Goal: Task Accomplishment & Management: Use online tool/utility

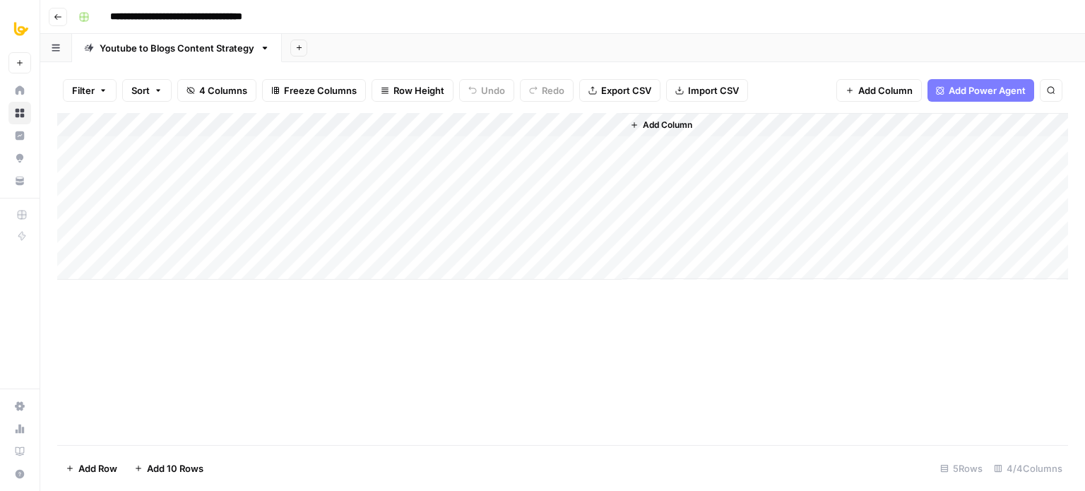
click at [554, 119] on div "Add Column" at bounding box center [562, 196] width 1010 height 167
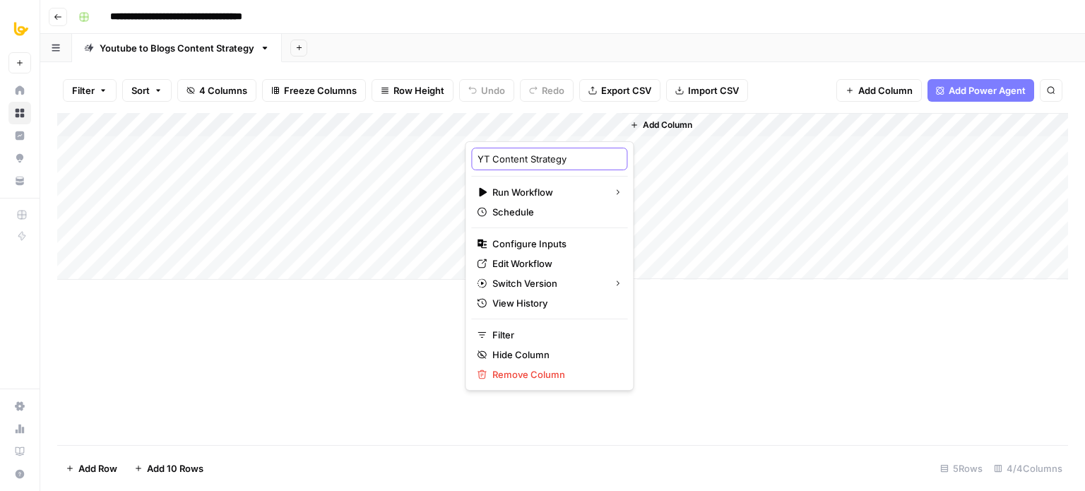
click at [560, 159] on input "YT Content Strategy" at bounding box center [548, 159] width 143 height 14
drag, startPoint x: 583, startPoint y: 157, endPoint x: 499, endPoint y: 171, distance: 85.1
click at [499, 171] on div "YT Content Strategy Run Workflow Schedule Configure Inputs Edit Workflow Switch…" at bounding box center [549, 265] width 169 height 249
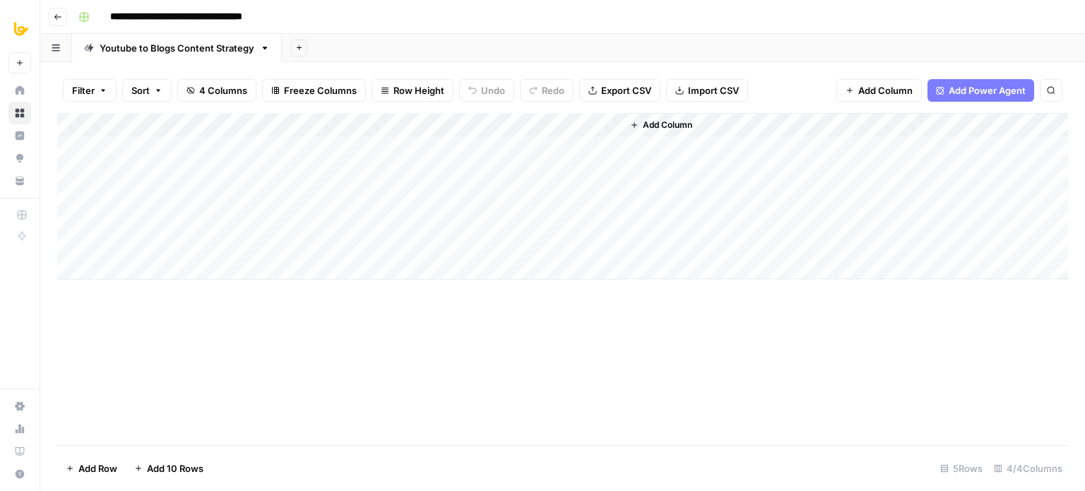
click at [286, 440] on div "Add Column" at bounding box center [562, 279] width 1010 height 332
click at [671, 124] on span "Add Column" at bounding box center [667, 125] width 49 height 13
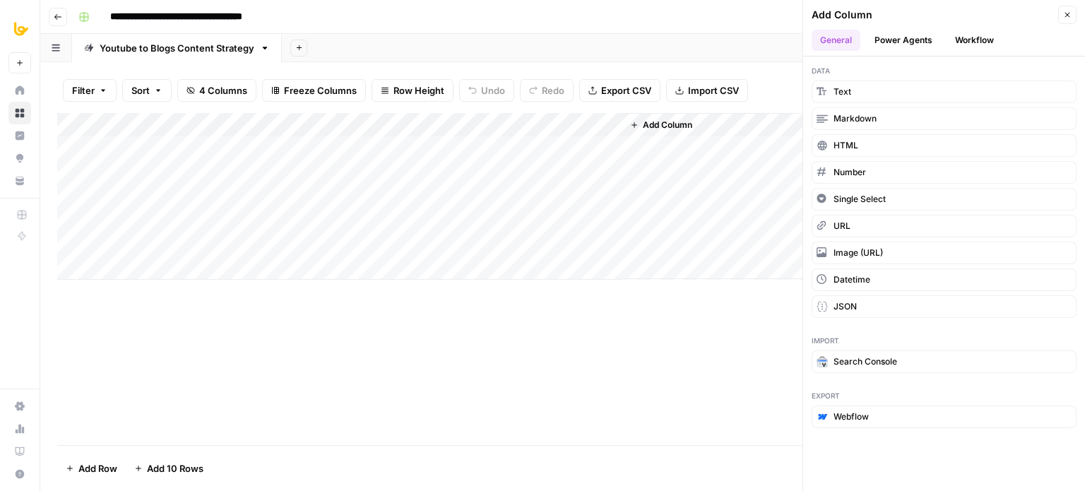
click at [989, 42] on button "Workflow" at bounding box center [974, 40] width 56 height 21
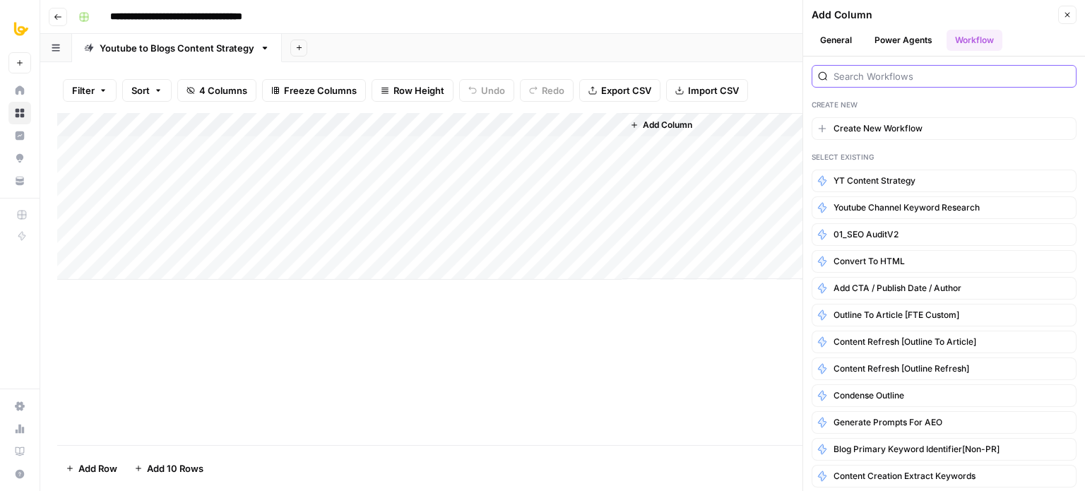
click at [917, 73] on input "search" at bounding box center [951, 76] width 237 height 14
click at [880, 152] on div "Select Existing" at bounding box center [943, 156] width 265 height 11
click at [907, 206] on span "Youtube Channel Keyword Research" at bounding box center [906, 207] width 146 height 13
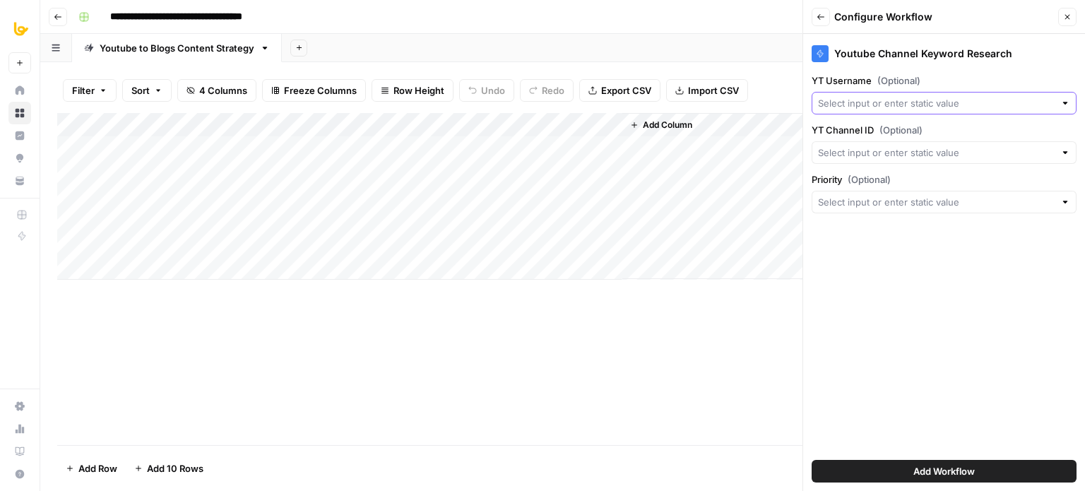
click at [881, 101] on input "YT Username (Optional)" at bounding box center [936, 103] width 237 height 14
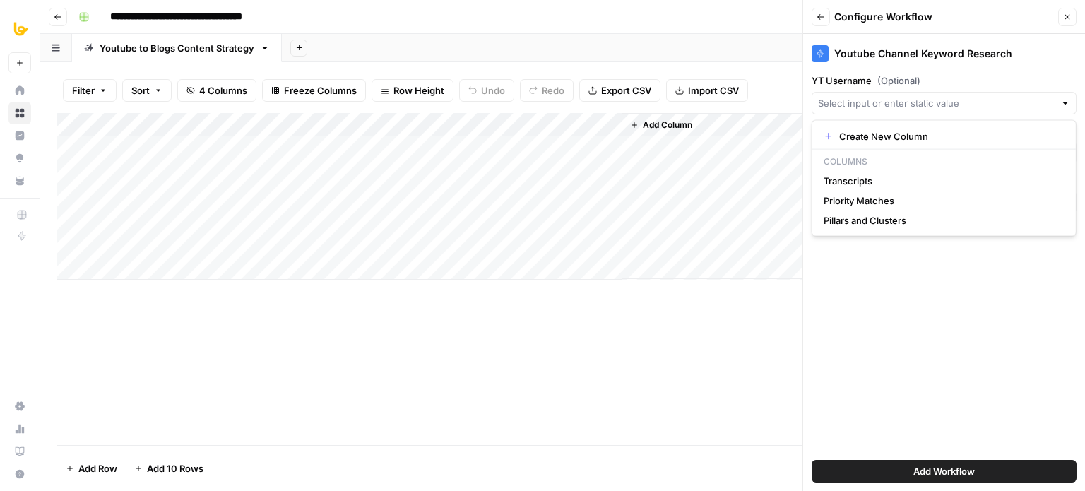
click at [886, 345] on div "Youtube Channel Keyword Research YT Username (Optional) YT Channel ID (Optional…" at bounding box center [944, 262] width 282 height 457
click at [594, 121] on div "Add Column" at bounding box center [562, 196] width 1010 height 167
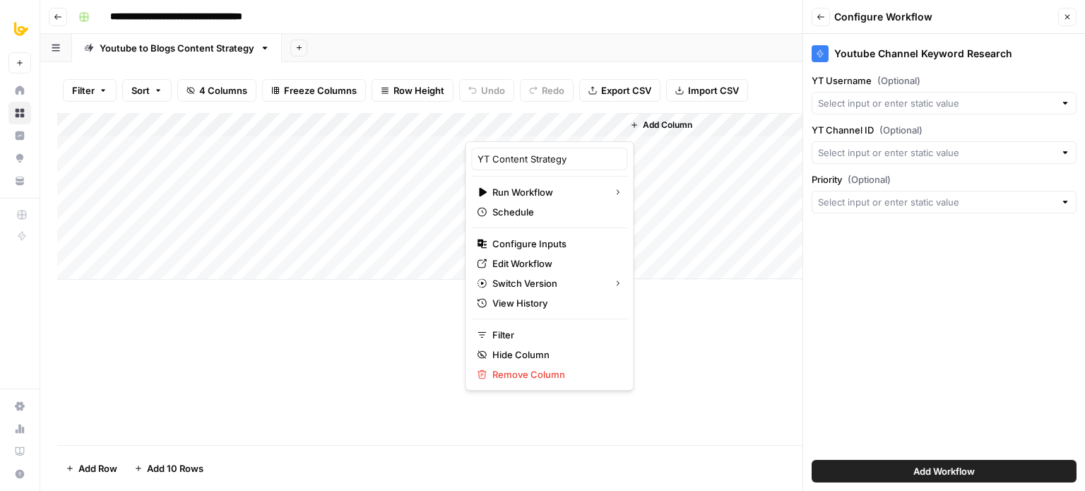
click at [693, 324] on div "Add Column" at bounding box center [562, 279] width 1010 height 332
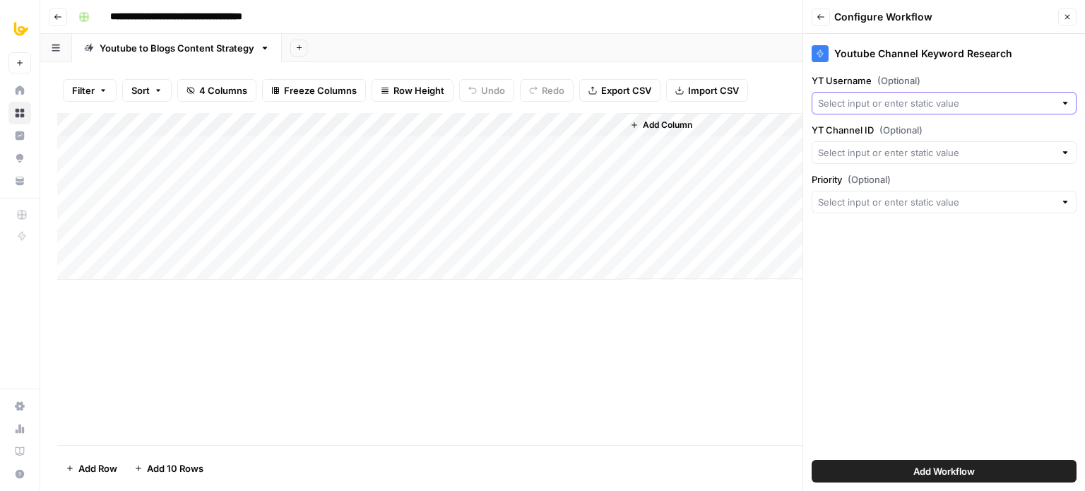
click at [897, 105] on input "YT Username (Optional)" at bounding box center [936, 103] width 237 height 14
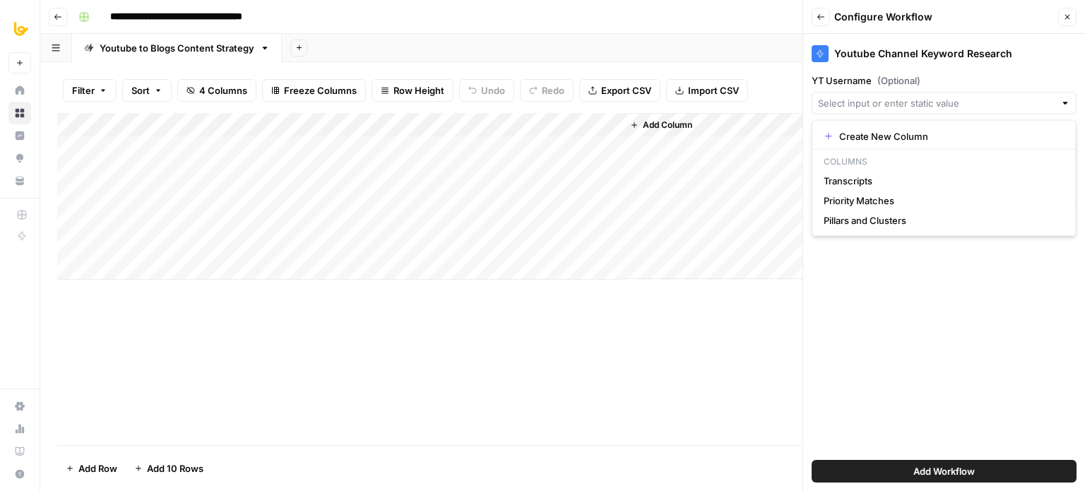
click at [941, 347] on div "Youtube Channel Keyword Research YT Username (Optional) YT Channel ID (Optional…" at bounding box center [944, 262] width 282 height 457
click at [443, 392] on div "Add Column" at bounding box center [562, 279] width 1010 height 332
click at [664, 124] on span "Add Column" at bounding box center [667, 125] width 49 height 13
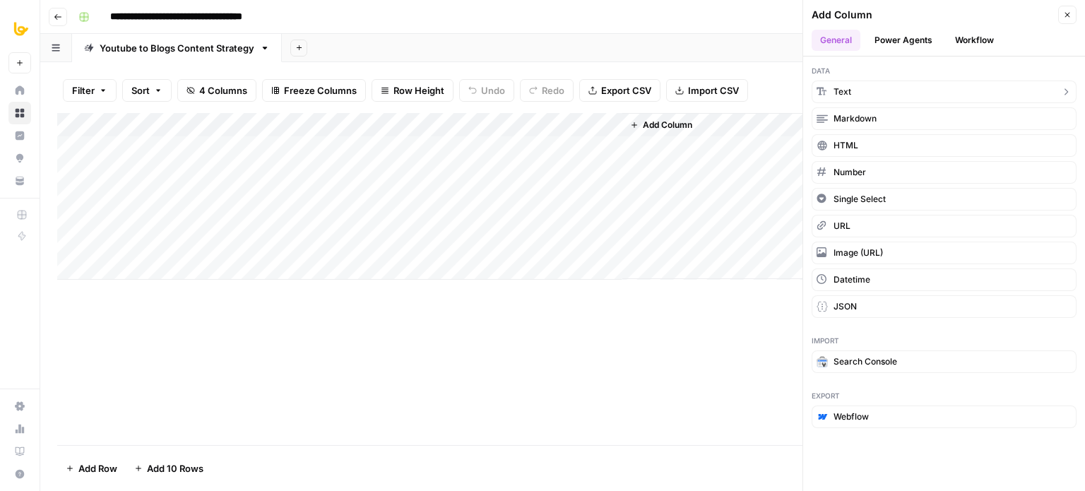
click at [854, 95] on button "Text" at bounding box center [943, 91] width 265 height 23
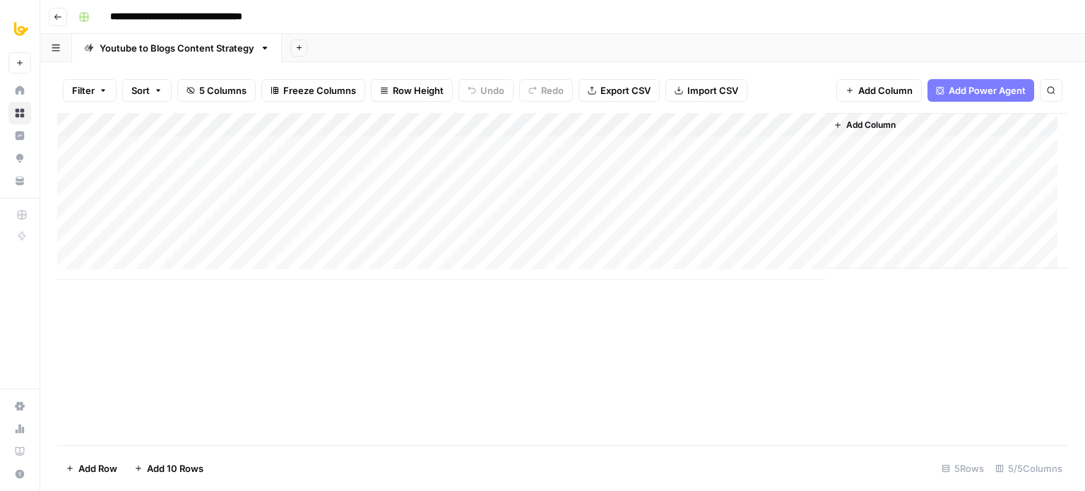
click at [810, 125] on div "Add Column" at bounding box center [562, 196] width 1010 height 167
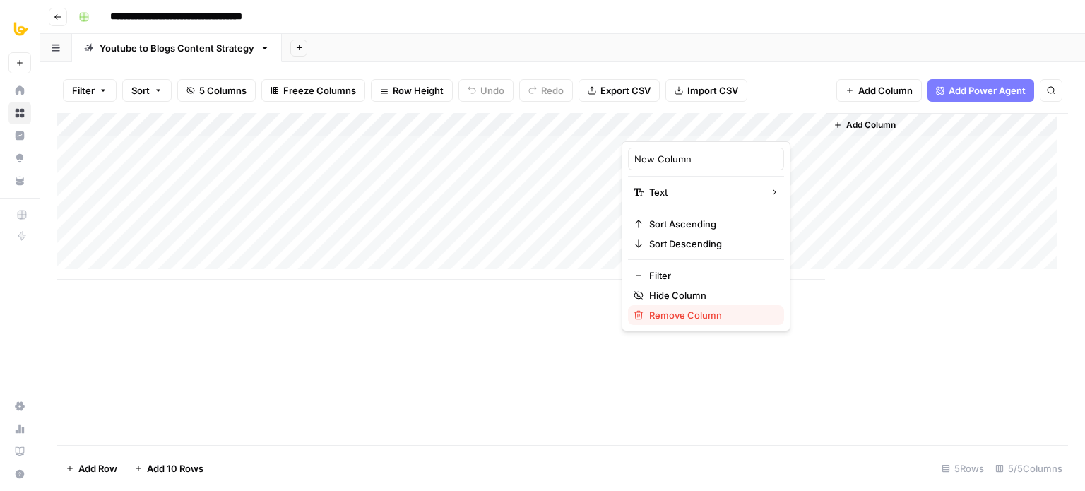
click at [666, 311] on span "Remove Column" at bounding box center [711, 315] width 124 height 14
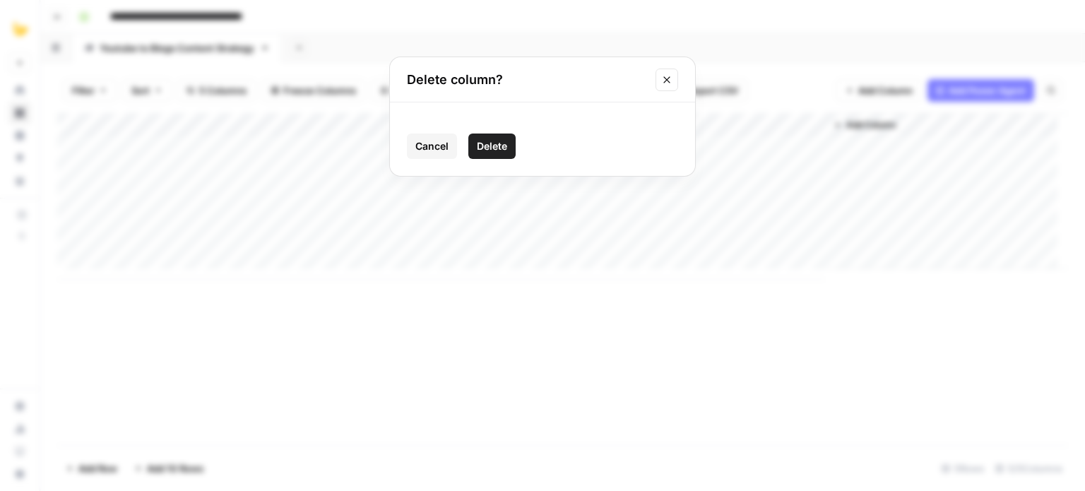
click at [499, 153] on button "Delete" at bounding box center [491, 145] width 47 height 25
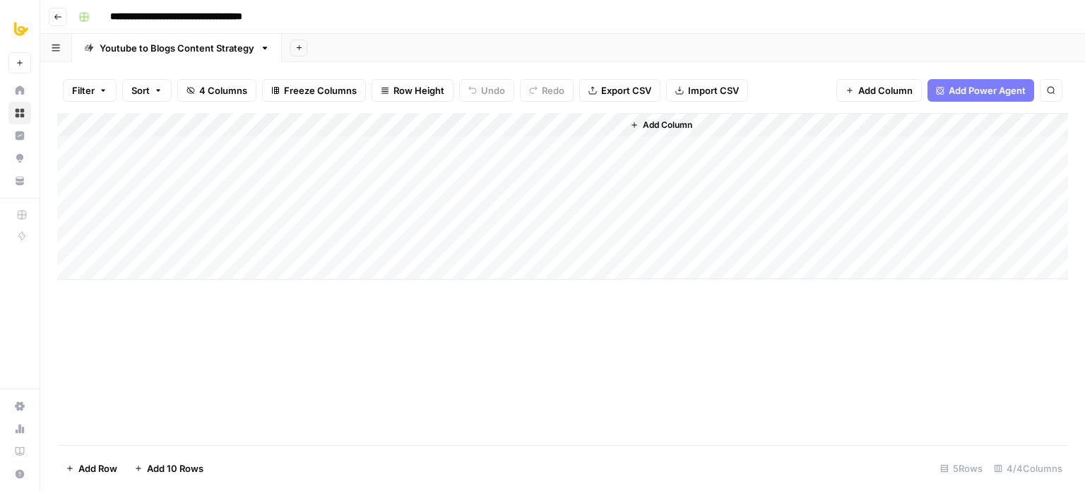
click at [662, 121] on span "Add Column" at bounding box center [667, 125] width 49 height 13
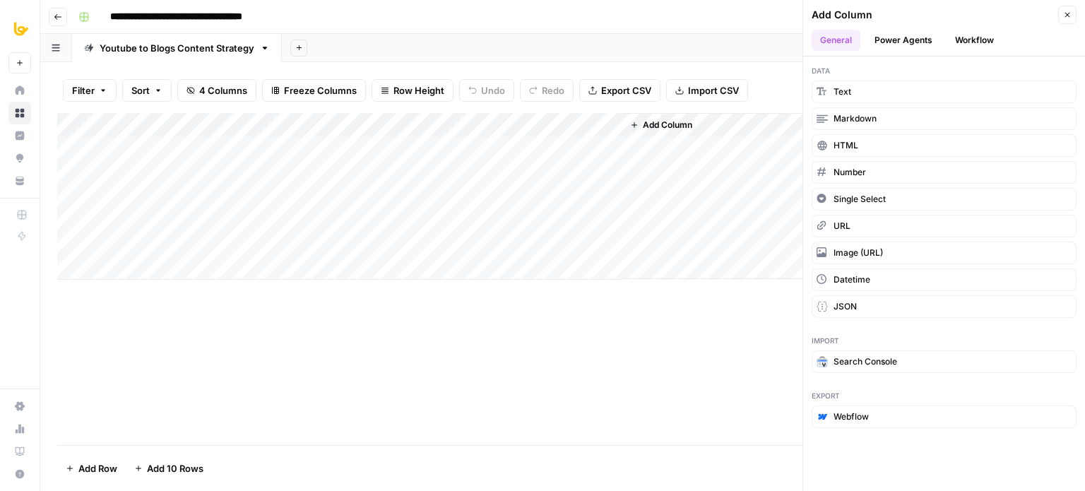
click at [972, 37] on button "Workflow" at bounding box center [974, 40] width 56 height 21
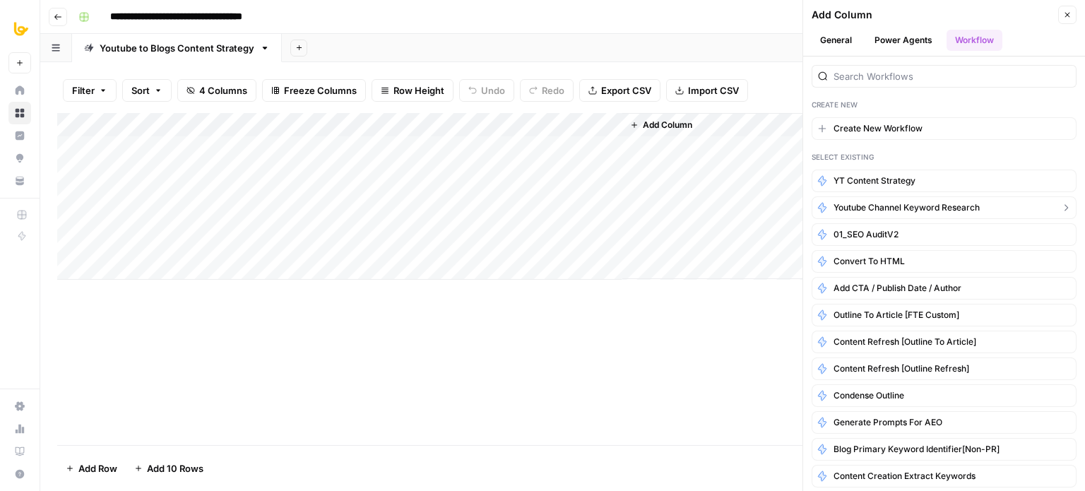
click at [917, 211] on span "Youtube Channel Keyword Research" at bounding box center [906, 207] width 146 height 13
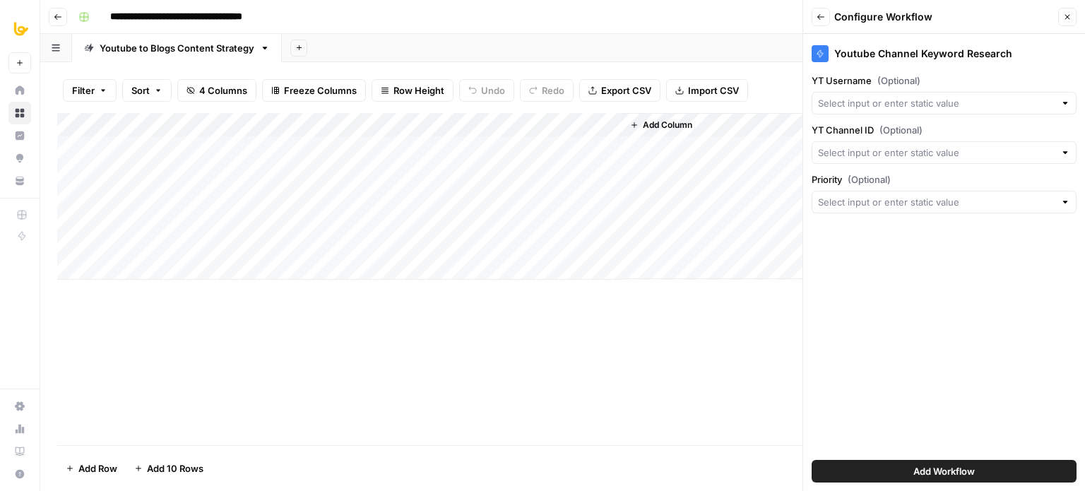
click at [929, 95] on div at bounding box center [943, 103] width 265 height 23
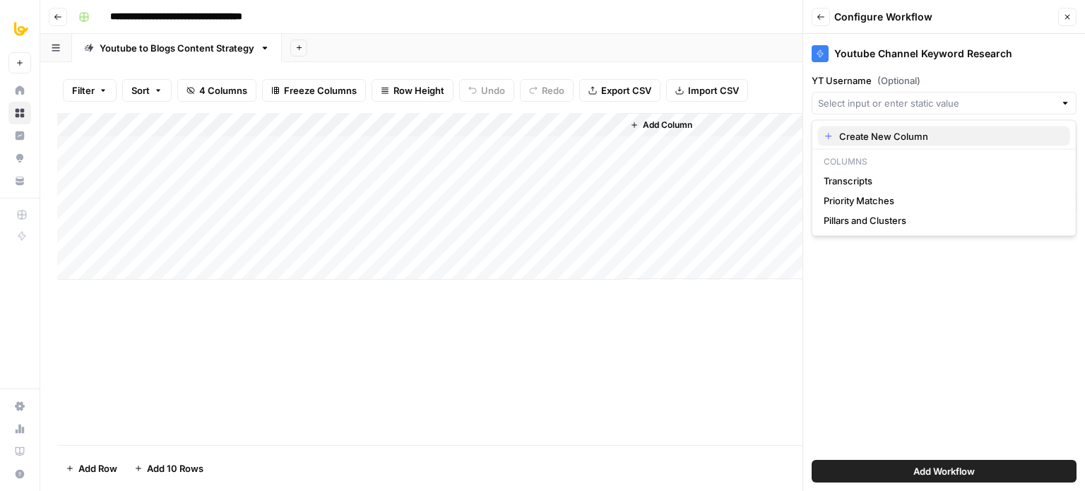
click at [934, 133] on span "Create New Column" at bounding box center [949, 136] width 220 height 14
type input "Create New Column"
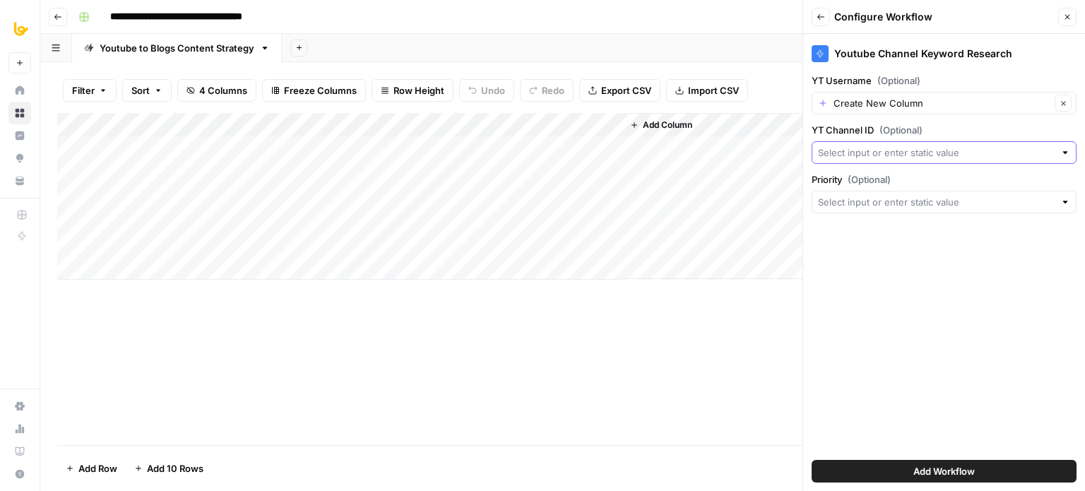
click at [933, 153] on input "YT Channel ID (Optional)" at bounding box center [936, 152] width 237 height 14
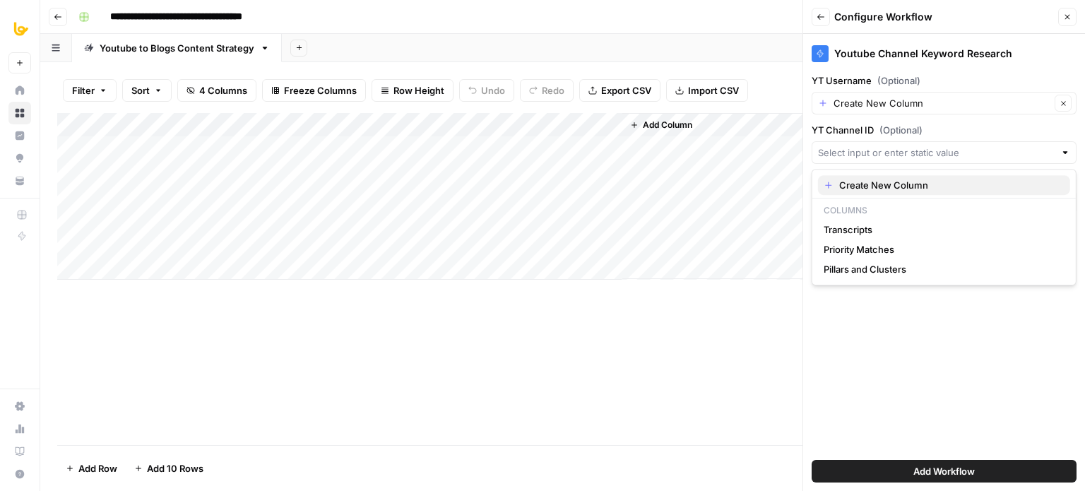
click at [915, 185] on span "Create New Column" at bounding box center [949, 185] width 220 height 14
type input "Create New Column"
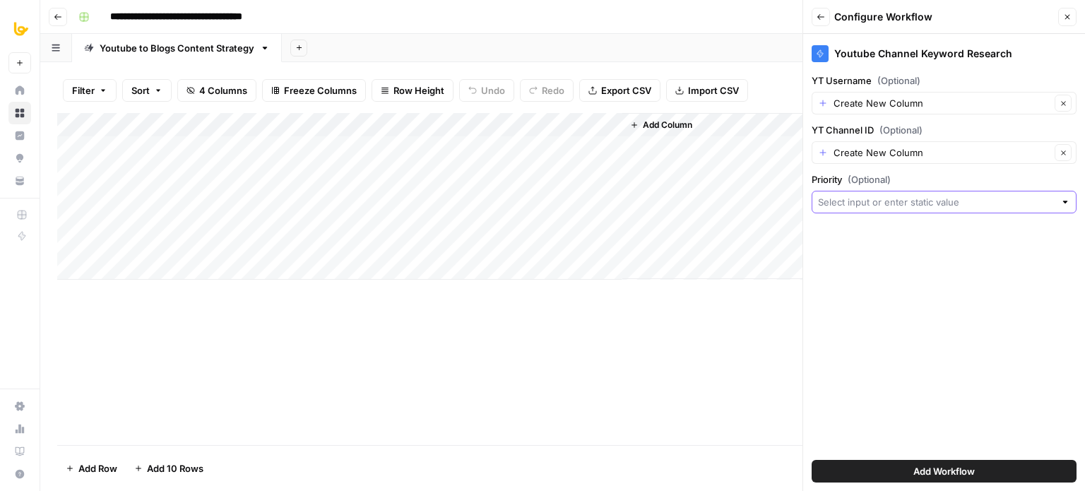
click at [906, 196] on input "Priority (Optional)" at bounding box center [936, 202] width 237 height 14
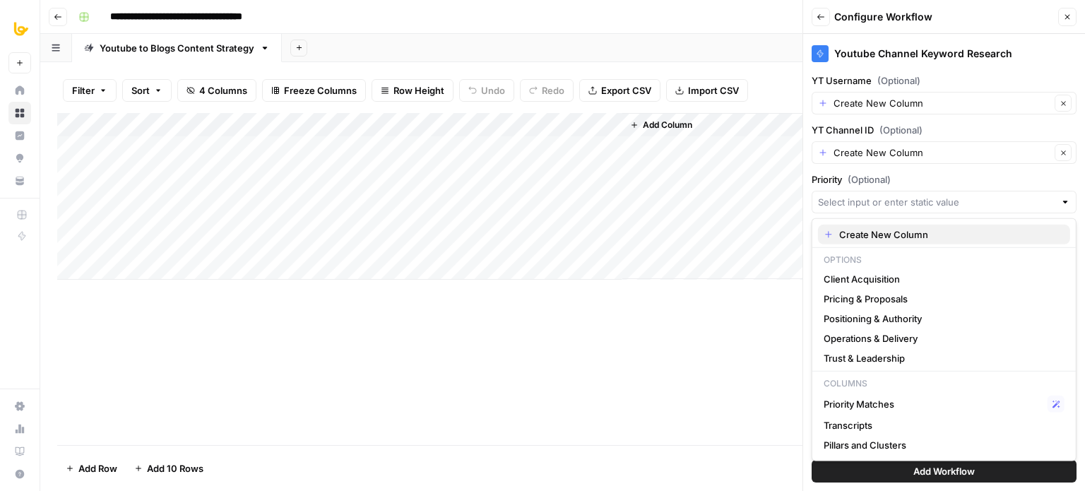
click at [881, 237] on span "Create New Column" at bounding box center [949, 234] width 220 height 14
type input "Create New Column"
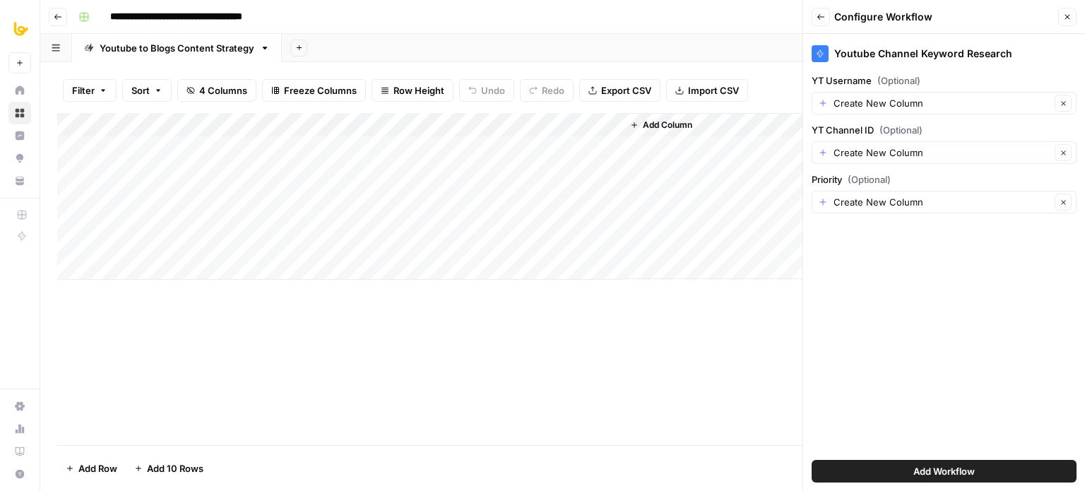
click at [945, 473] on span "Add Workflow" at bounding box center [943, 471] width 61 height 14
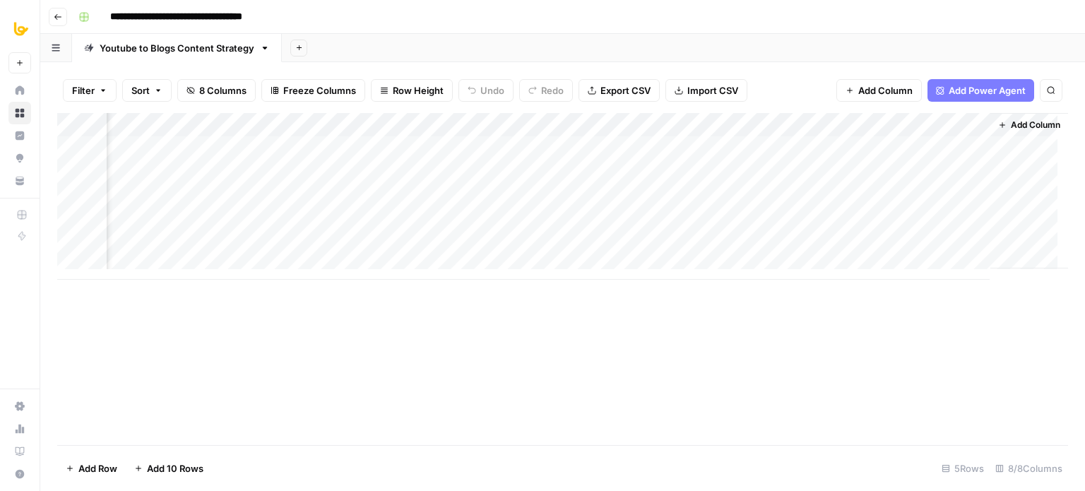
scroll to position [0, 403]
click at [655, 146] on div "Add Column" at bounding box center [562, 196] width 1010 height 167
click at [714, 148] on div "Add Column" at bounding box center [562, 196] width 1010 height 167
click at [714, 148] on body "**********" at bounding box center [542, 245] width 1085 height 491
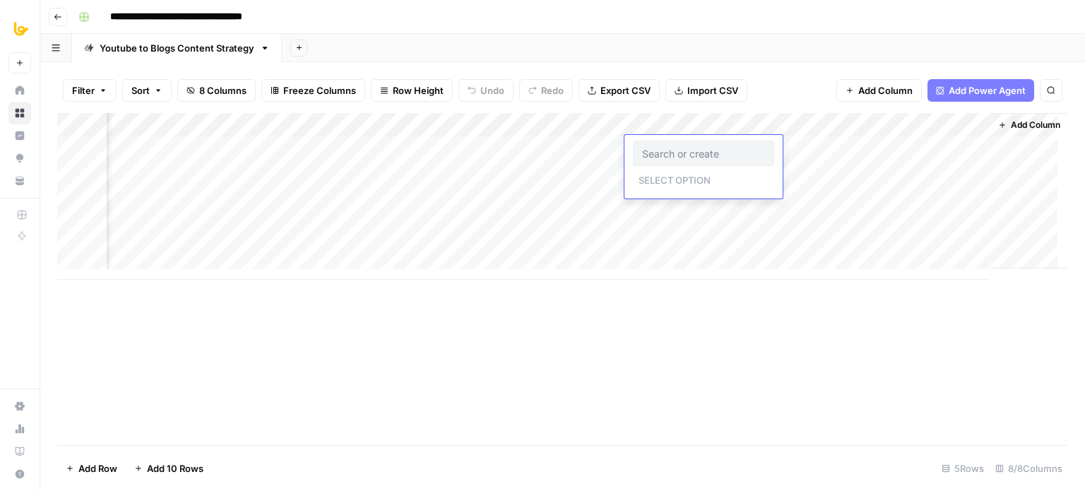
click at [705, 350] on div "Add Column" at bounding box center [562, 279] width 1010 height 332
click at [713, 148] on div "Add Column" at bounding box center [562, 196] width 1010 height 167
click at [713, 148] on input "text" at bounding box center [703, 153] width 123 height 13
click at [609, 333] on div "Add Column" at bounding box center [562, 279] width 1010 height 332
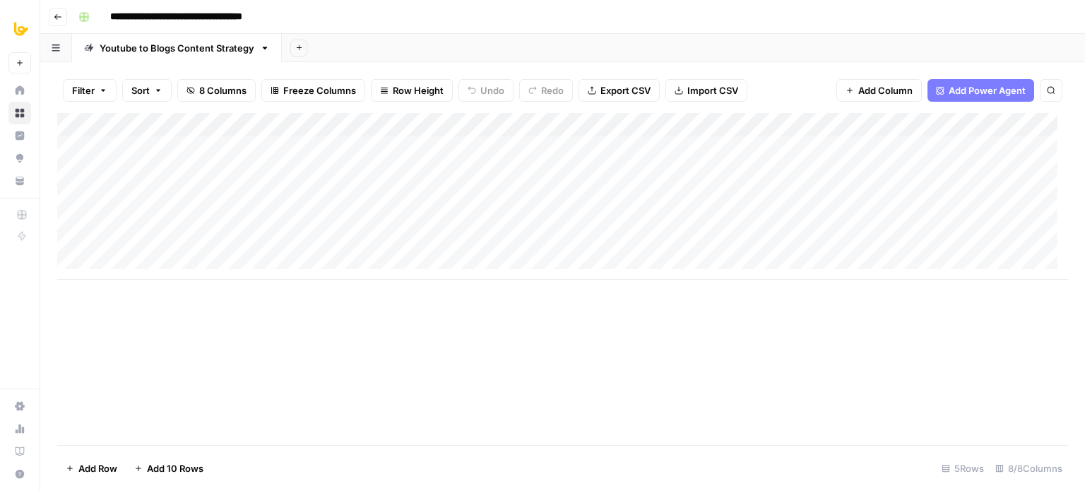
drag, startPoint x: 705, startPoint y: 124, endPoint x: 172, endPoint y: 132, distance: 533.2
click at [172, 132] on div "Add Column" at bounding box center [562, 196] width 1010 height 167
drag, startPoint x: 309, startPoint y: 122, endPoint x: 209, endPoint y: 140, distance: 101.1
click at [208, 140] on div "Add Column" at bounding box center [562, 196] width 1010 height 167
drag, startPoint x: 210, startPoint y: 118, endPoint x: 239, endPoint y: 119, distance: 29.0
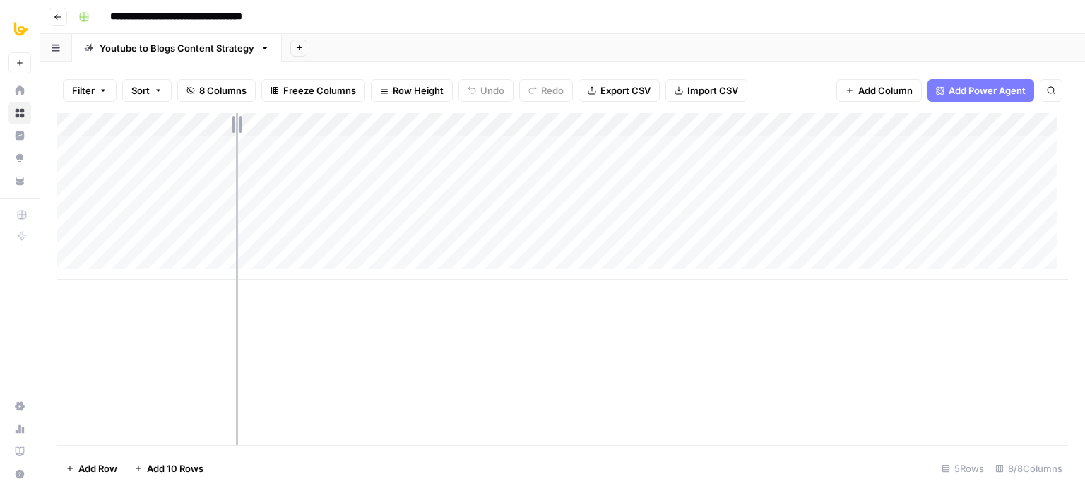
click at [239, 119] on div "Add Column" at bounding box center [562, 196] width 1010 height 167
drag, startPoint x: 241, startPoint y: 126, endPoint x: 229, endPoint y: 123, distance: 12.3
click at [229, 123] on div "Add Column" at bounding box center [562, 196] width 1010 height 167
click at [854, 126] on div "Add Column" at bounding box center [562, 196] width 1010 height 167
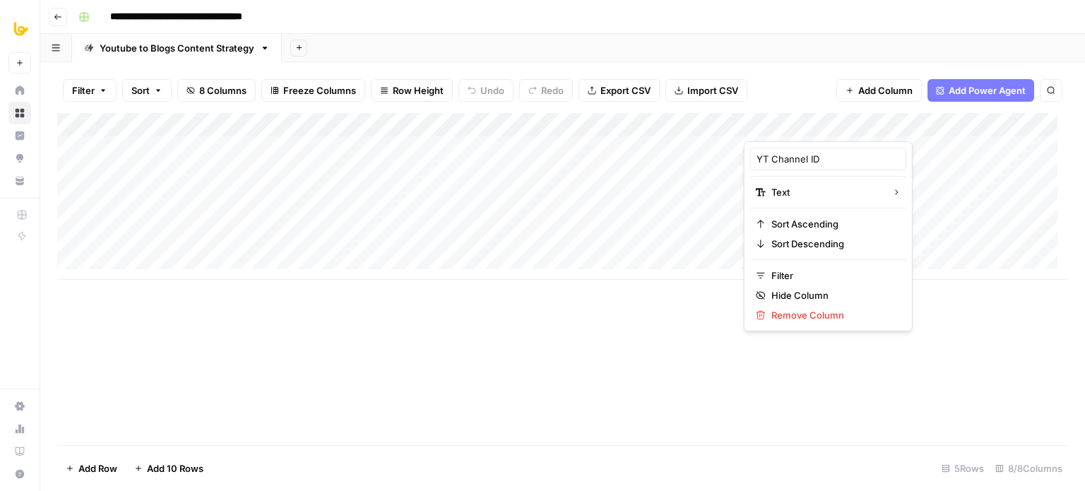
click at [876, 126] on div at bounding box center [846, 127] width 204 height 28
click at [972, 355] on div "Add Column" at bounding box center [562, 279] width 1010 height 332
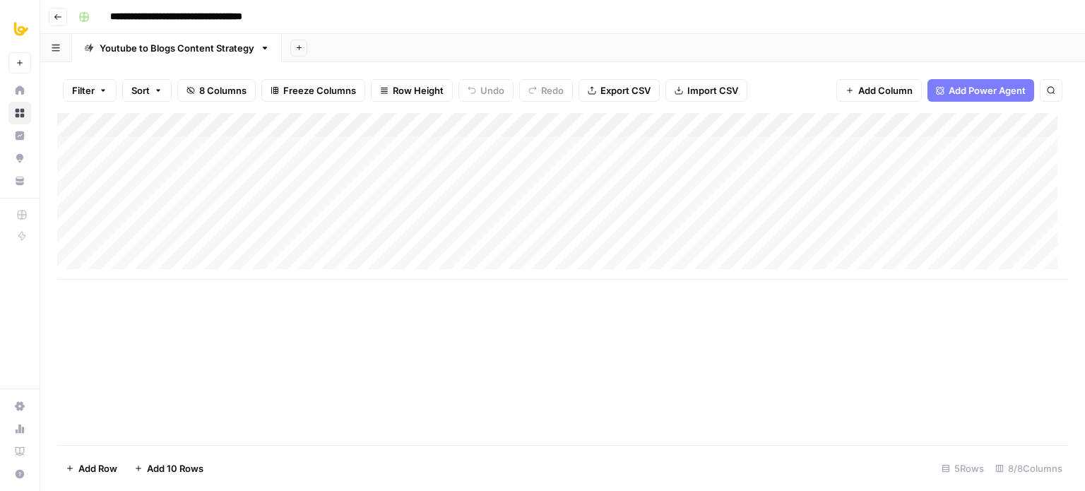
drag, startPoint x: 837, startPoint y: 124, endPoint x: 291, endPoint y: 122, distance: 545.8
click at [291, 122] on div "Add Column" at bounding box center [562, 196] width 1010 height 167
drag, startPoint x: 433, startPoint y: 117, endPoint x: 324, endPoint y: 138, distance: 110.9
click at [324, 138] on div "Add Column" at bounding box center [562, 196] width 1010 height 167
drag, startPoint x: 1017, startPoint y: 120, endPoint x: 405, endPoint y: 127, distance: 612.3
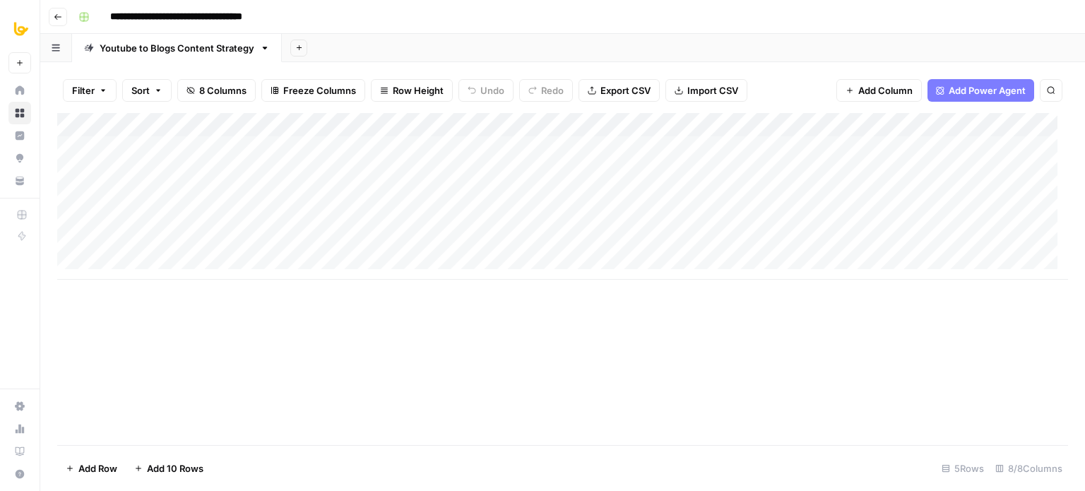
click at [405, 127] on div "Add Column" at bounding box center [562, 196] width 1010 height 167
click at [535, 318] on div "Add Column" at bounding box center [562, 279] width 1010 height 332
drag, startPoint x: 551, startPoint y: 130, endPoint x: 448, endPoint y: 143, distance: 103.9
click at [448, 143] on div "Add Column" at bounding box center [562, 196] width 1010 height 167
click at [226, 123] on div "Add Column" at bounding box center [562, 196] width 1010 height 167
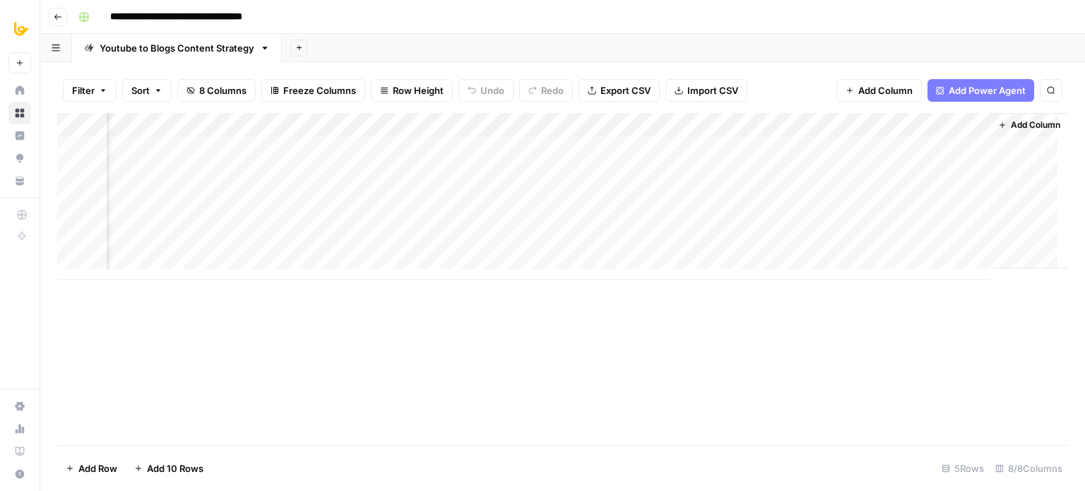
scroll to position [11, 109]
click at [268, 317] on div "Add Column" at bounding box center [562, 279] width 1010 height 332
drag, startPoint x: 229, startPoint y: 125, endPoint x: 210, endPoint y: 124, distance: 18.4
click at [210, 124] on div "Add Column" at bounding box center [562, 196] width 1010 height 167
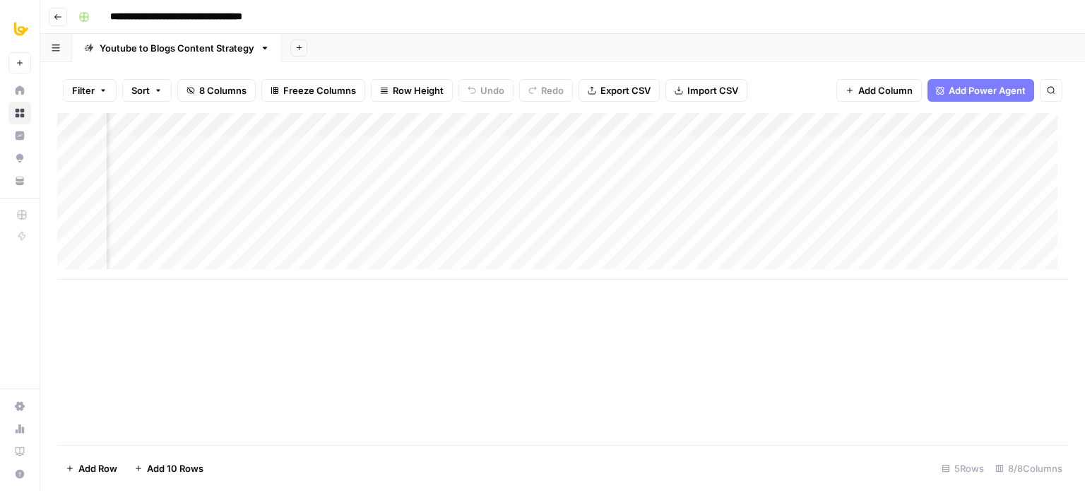
scroll to position [0, 94]
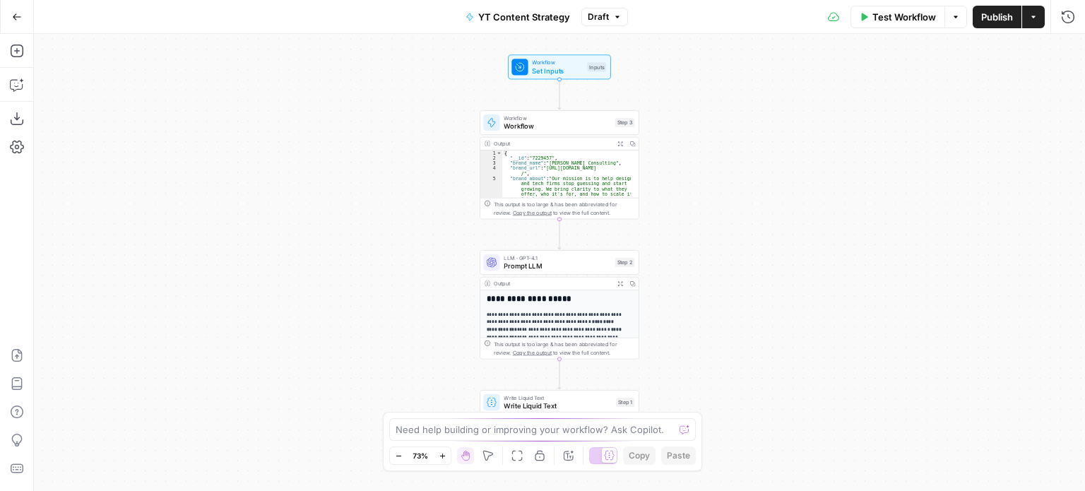
click at [533, 22] on span "YT Content Strategy" at bounding box center [524, 17] width 92 height 14
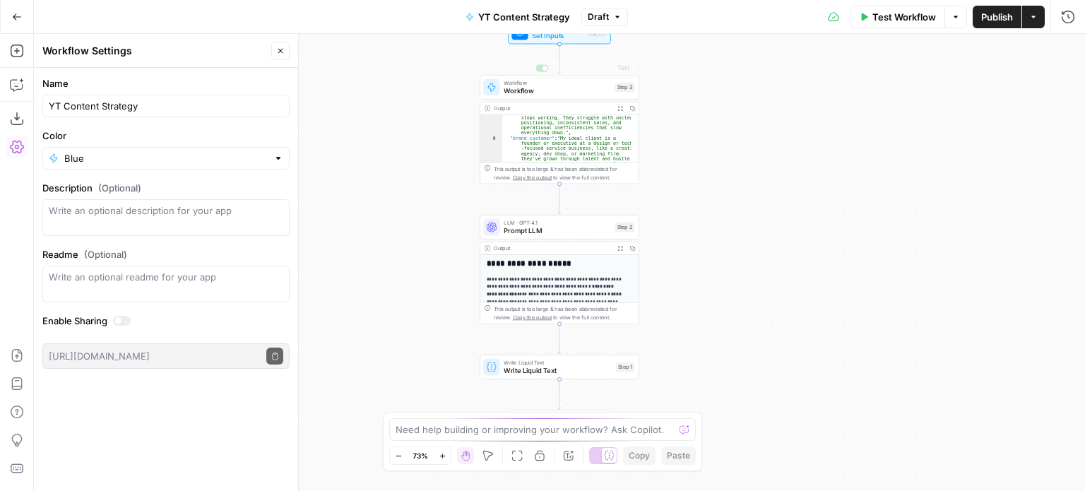
scroll to position [85, 0]
